Goal: Find specific page/section: Find specific page/section

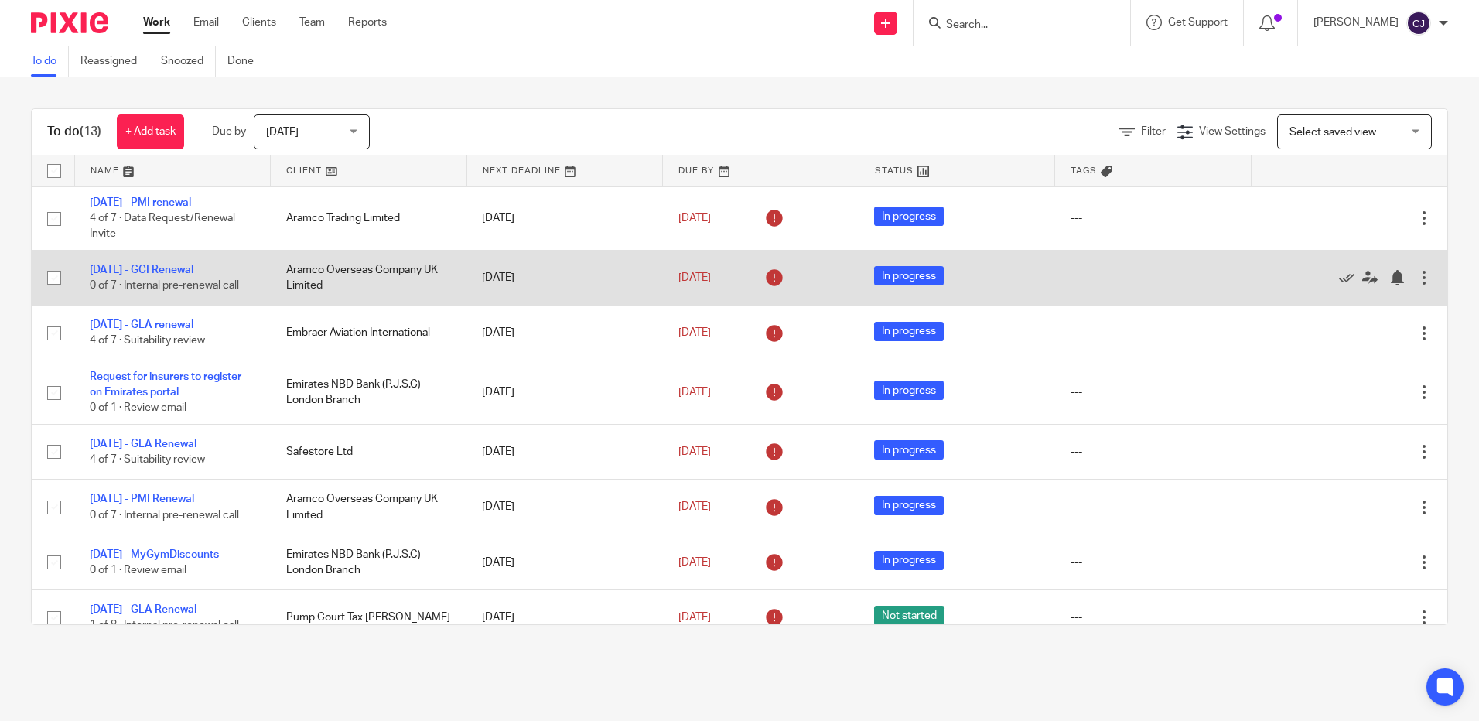
click at [383, 265] on td "Aramco Overseas Company UK Limited" at bounding box center [369, 277] width 196 height 55
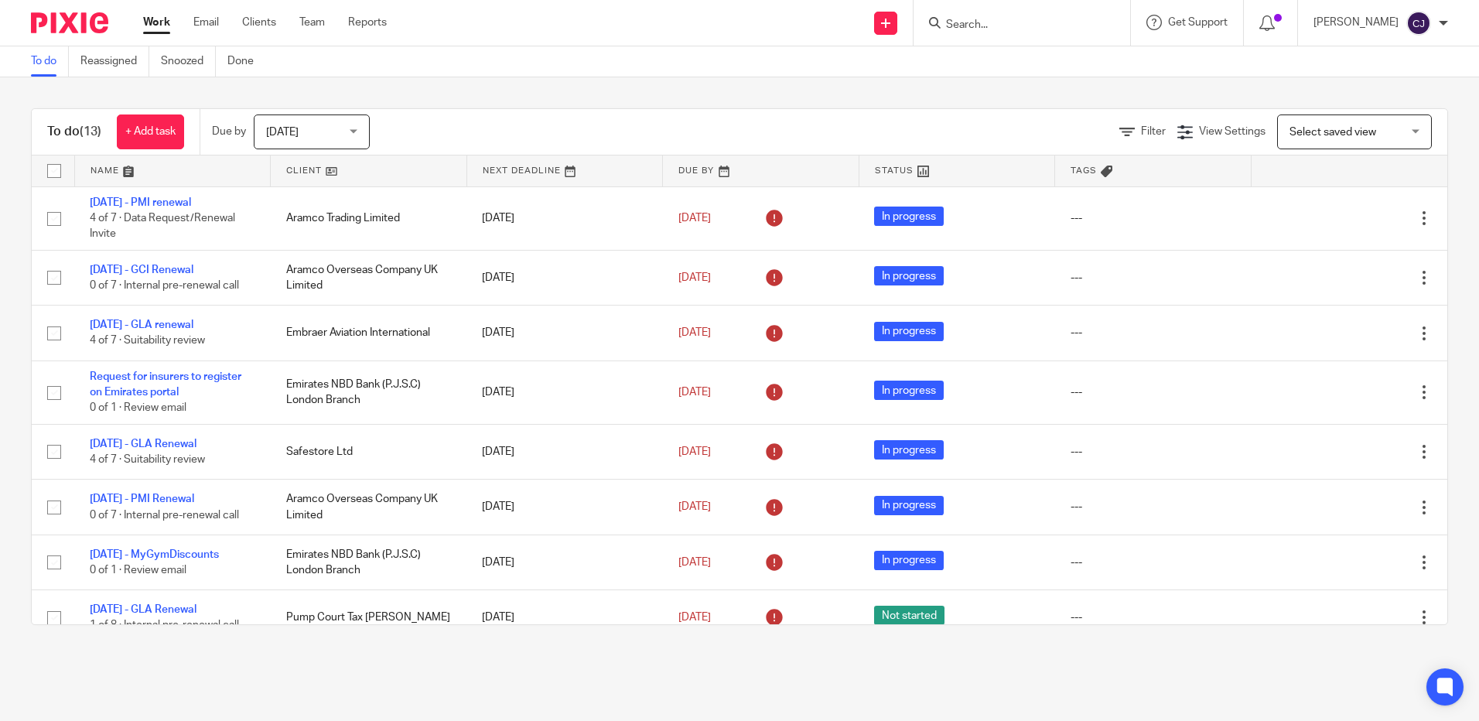
click at [329, 169] on link at bounding box center [369, 170] width 196 height 31
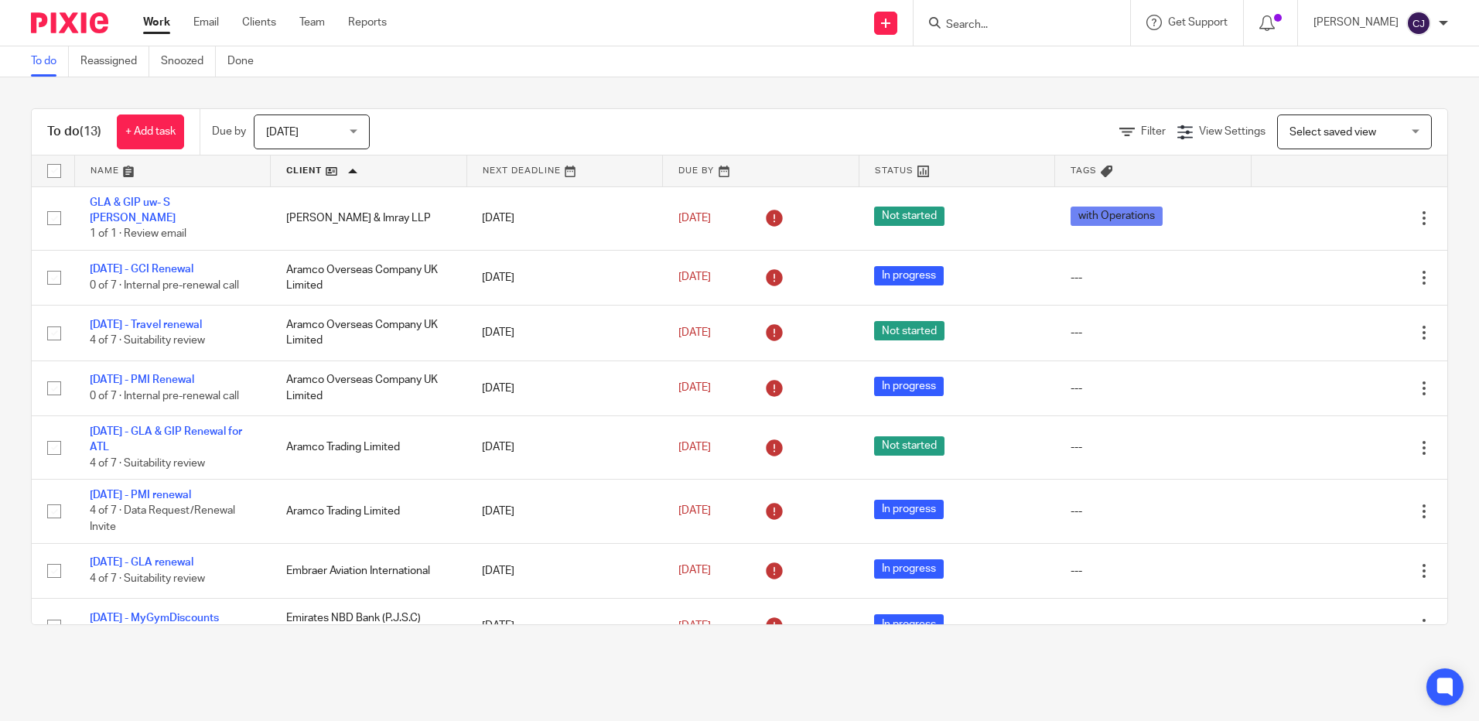
click at [1006, 12] on div at bounding box center [1022, 23] width 217 height 46
click at [983, 27] on input "Search" at bounding box center [1014, 26] width 139 height 14
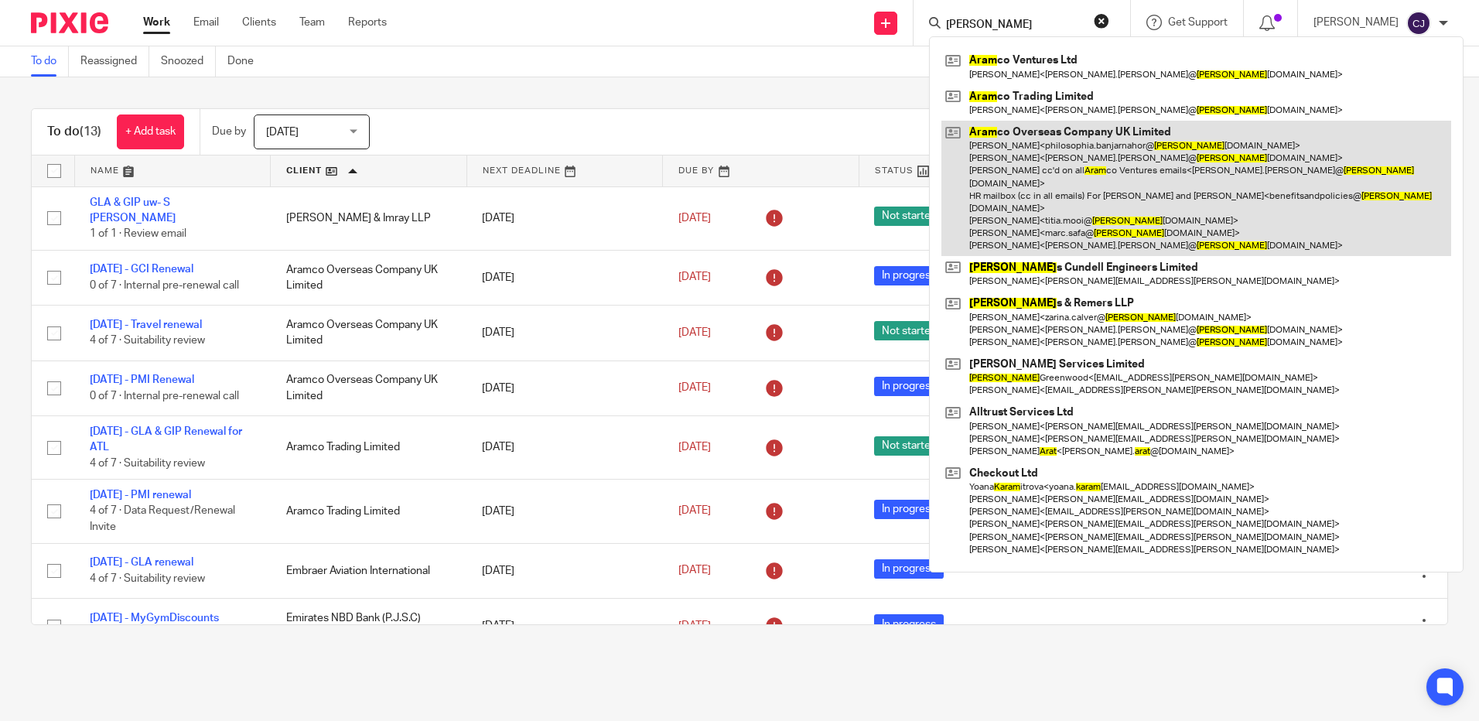
type input "[PERSON_NAME]"
click at [1122, 170] on link at bounding box center [1196, 188] width 510 height 135
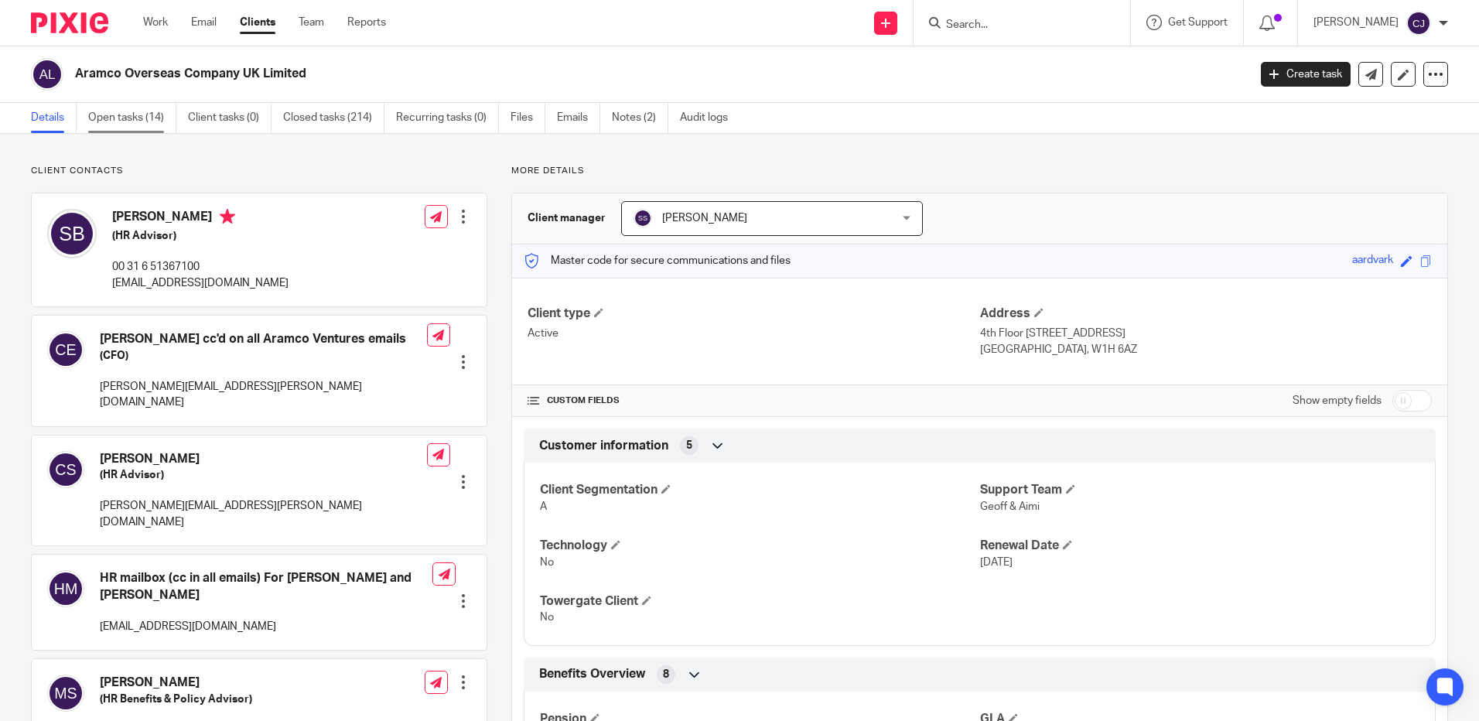
click at [125, 111] on link "Open tasks (14)" at bounding box center [132, 118] width 88 height 30
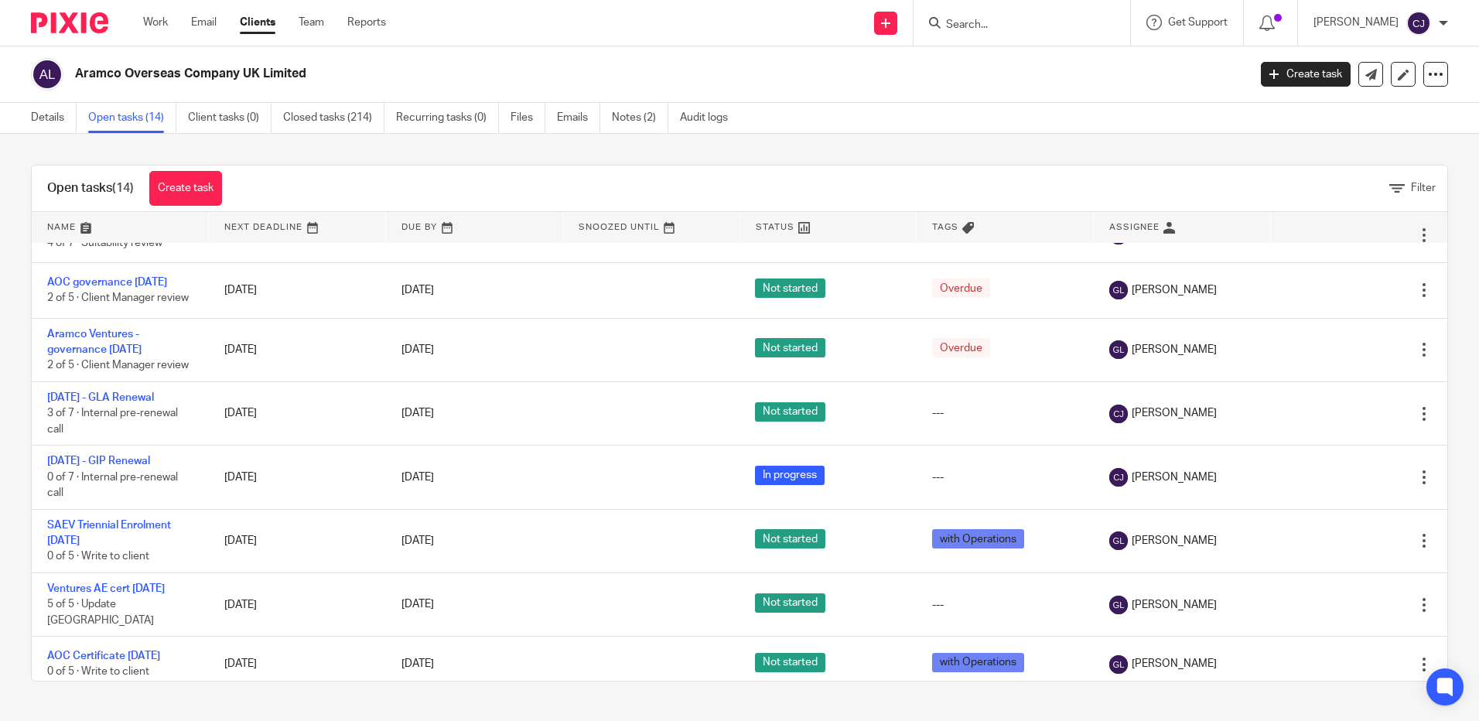
scroll to position [464, 0]
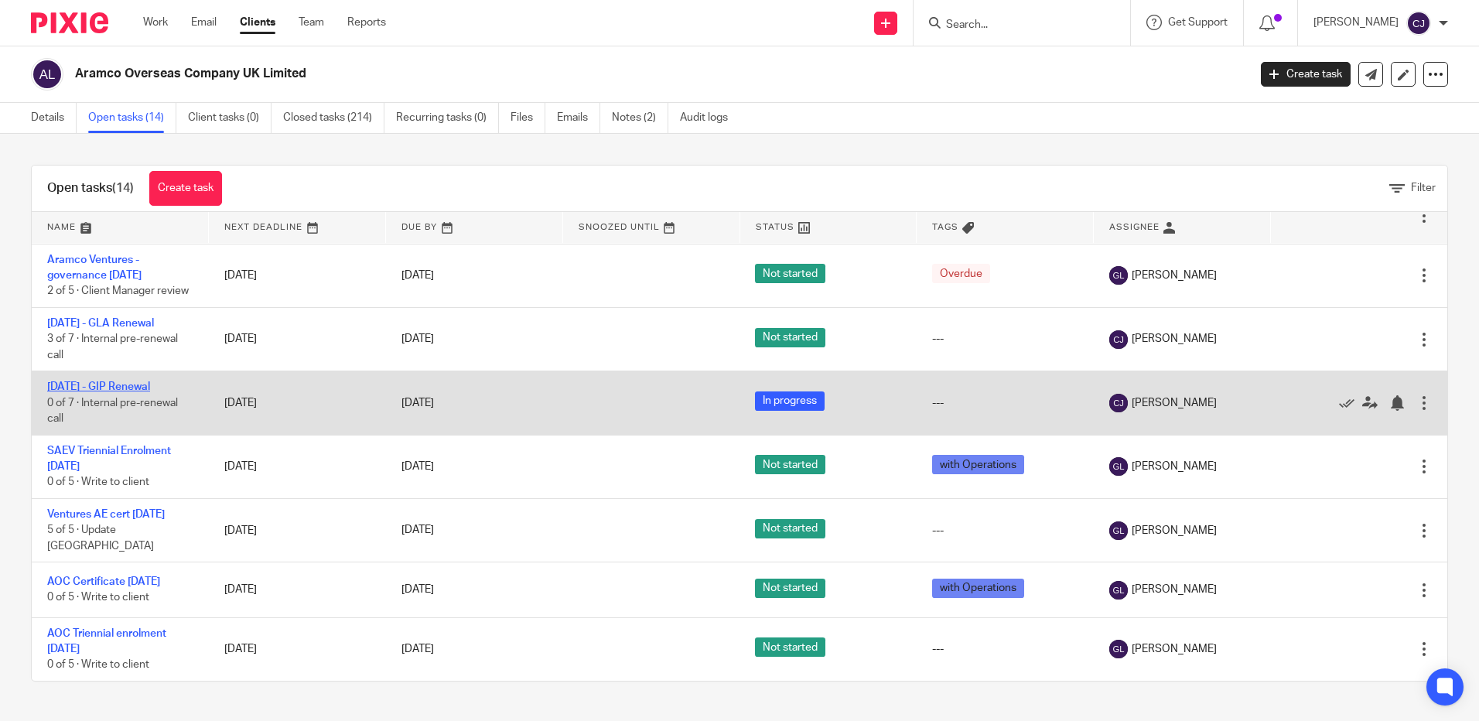
click at [127, 392] on link "[DATE] - GIP Renewal" at bounding box center [98, 386] width 103 height 11
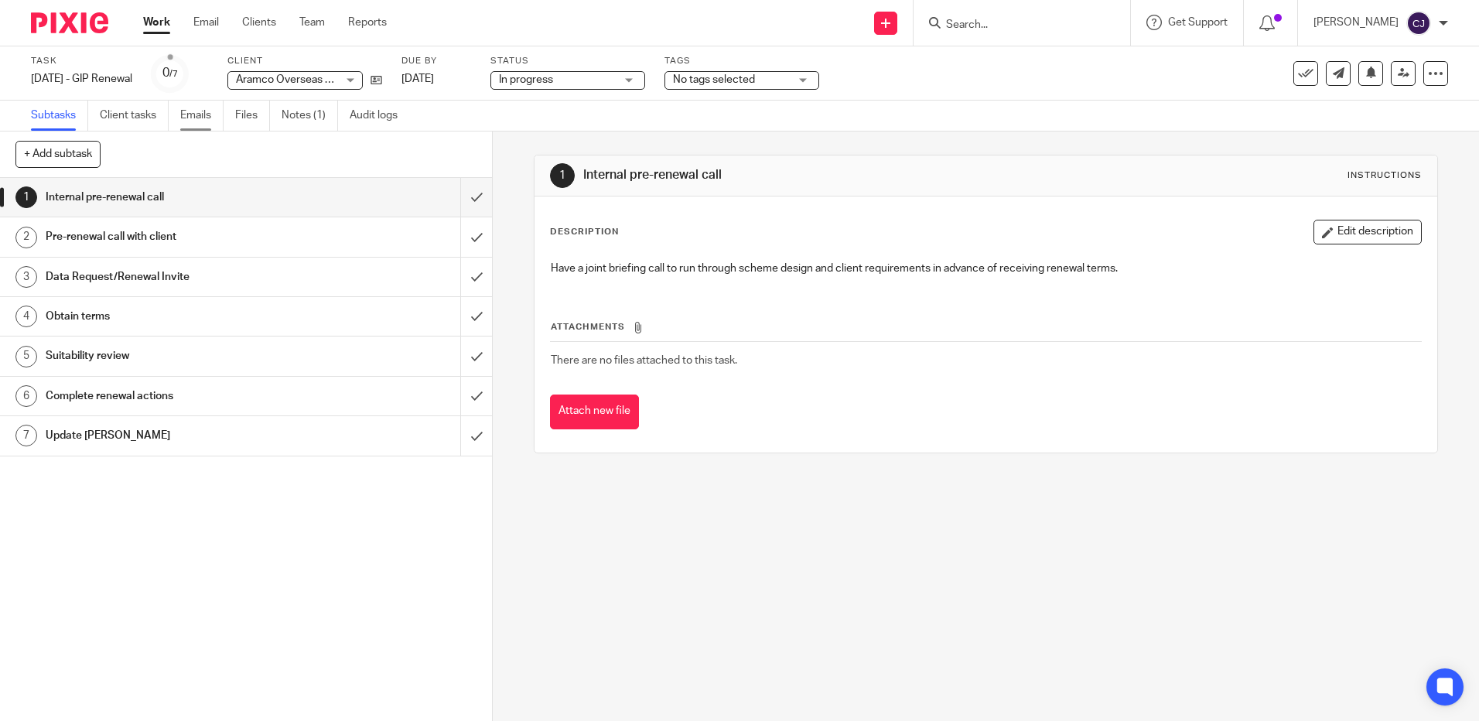
click at [198, 117] on link "Emails" at bounding box center [201, 116] width 43 height 30
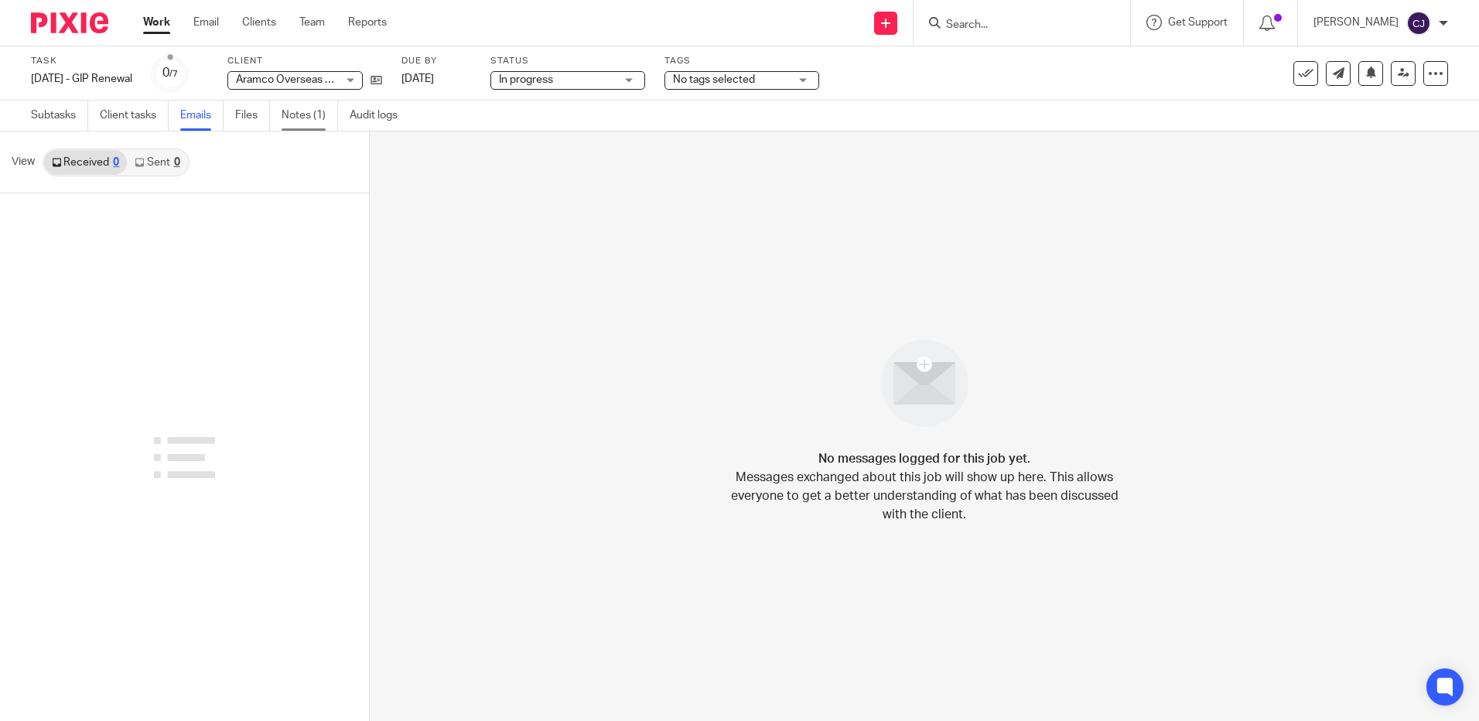
click at [299, 111] on link "Notes (1)" at bounding box center [310, 116] width 56 height 30
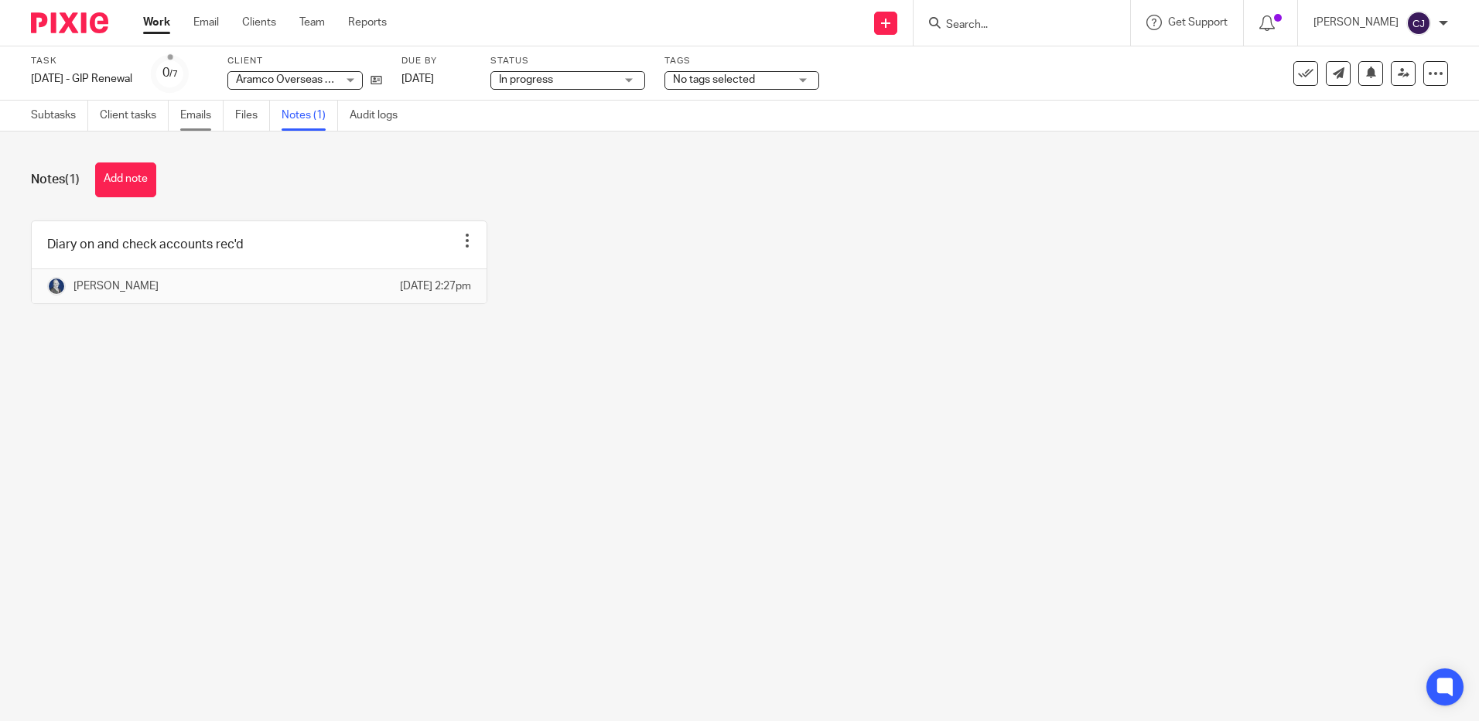
click at [209, 116] on link "Emails" at bounding box center [201, 116] width 43 height 30
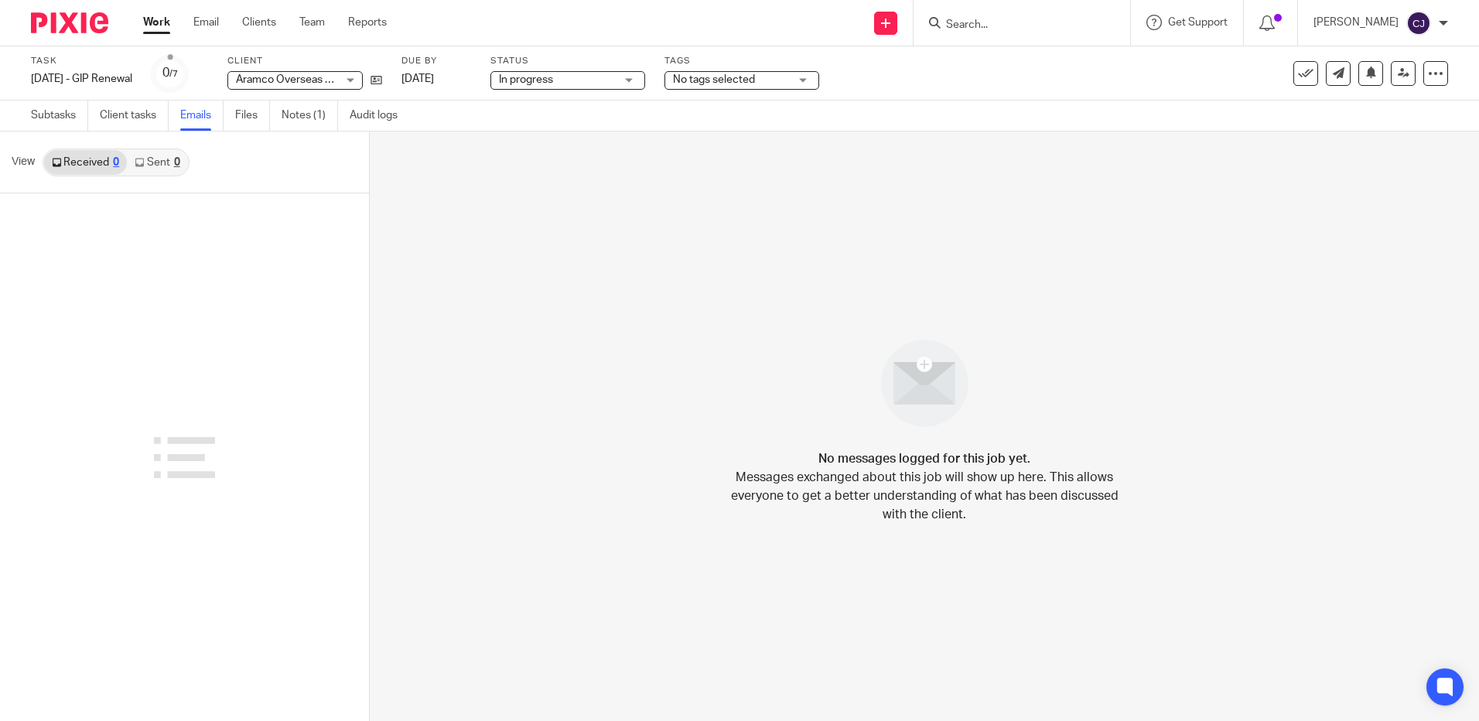
click at [166, 163] on link "Sent 0" at bounding box center [157, 162] width 60 height 25
click at [259, 111] on link "Files" at bounding box center [252, 116] width 35 height 30
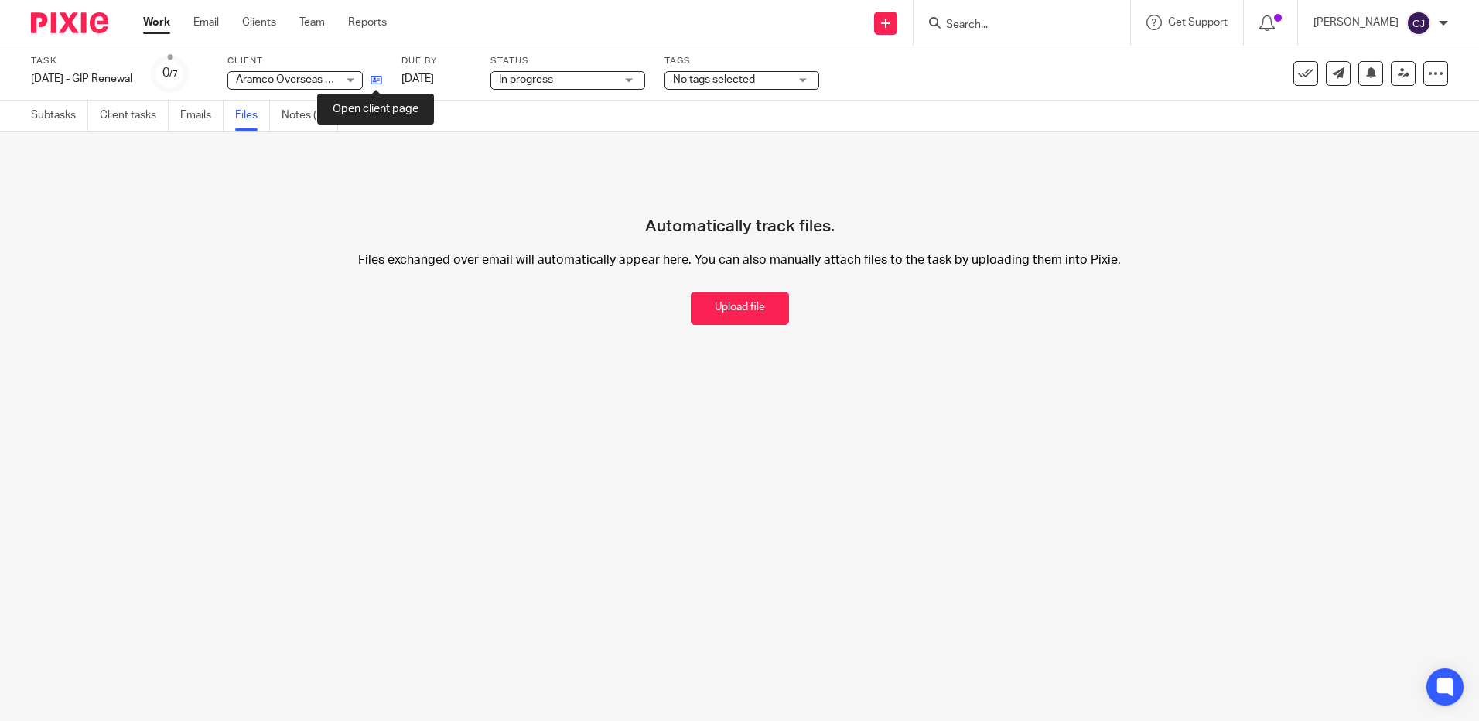
click at [381, 85] on icon at bounding box center [377, 80] width 12 height 12
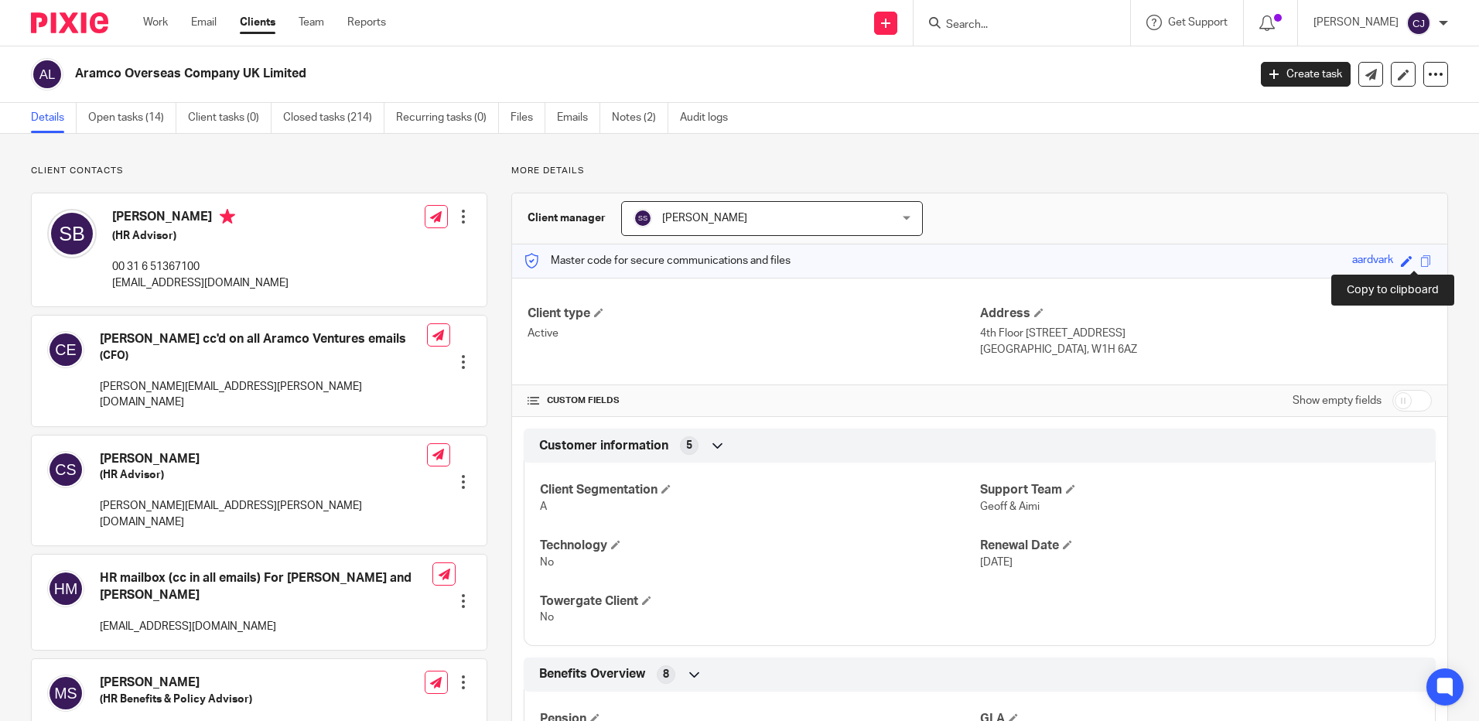
click at [1420, 259] on span at bounding box center [1426, 261] width 12 height 12
